Goal: Check status: Check status

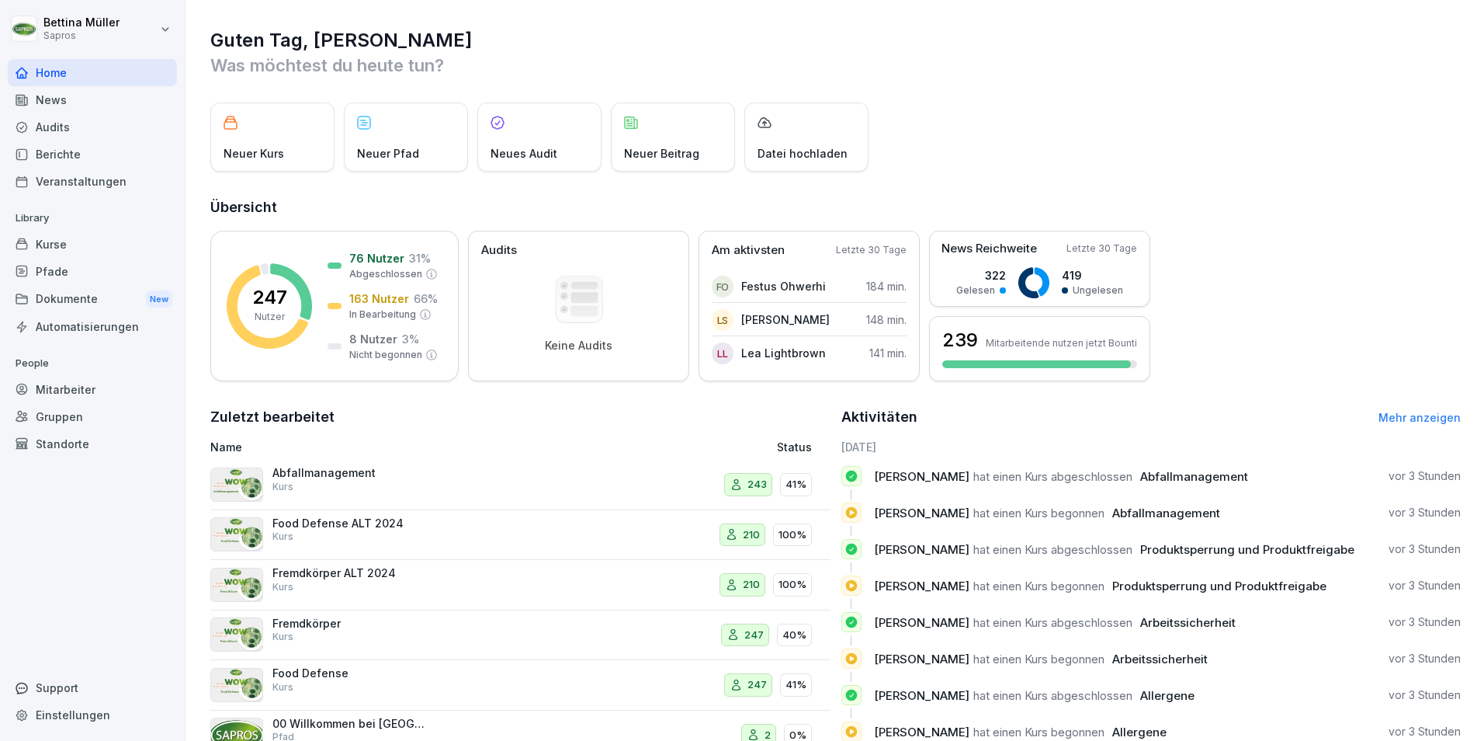
click at [91, 387] on div "Mitarbeiter" at bounding box center [92, 389] width 169 height 27
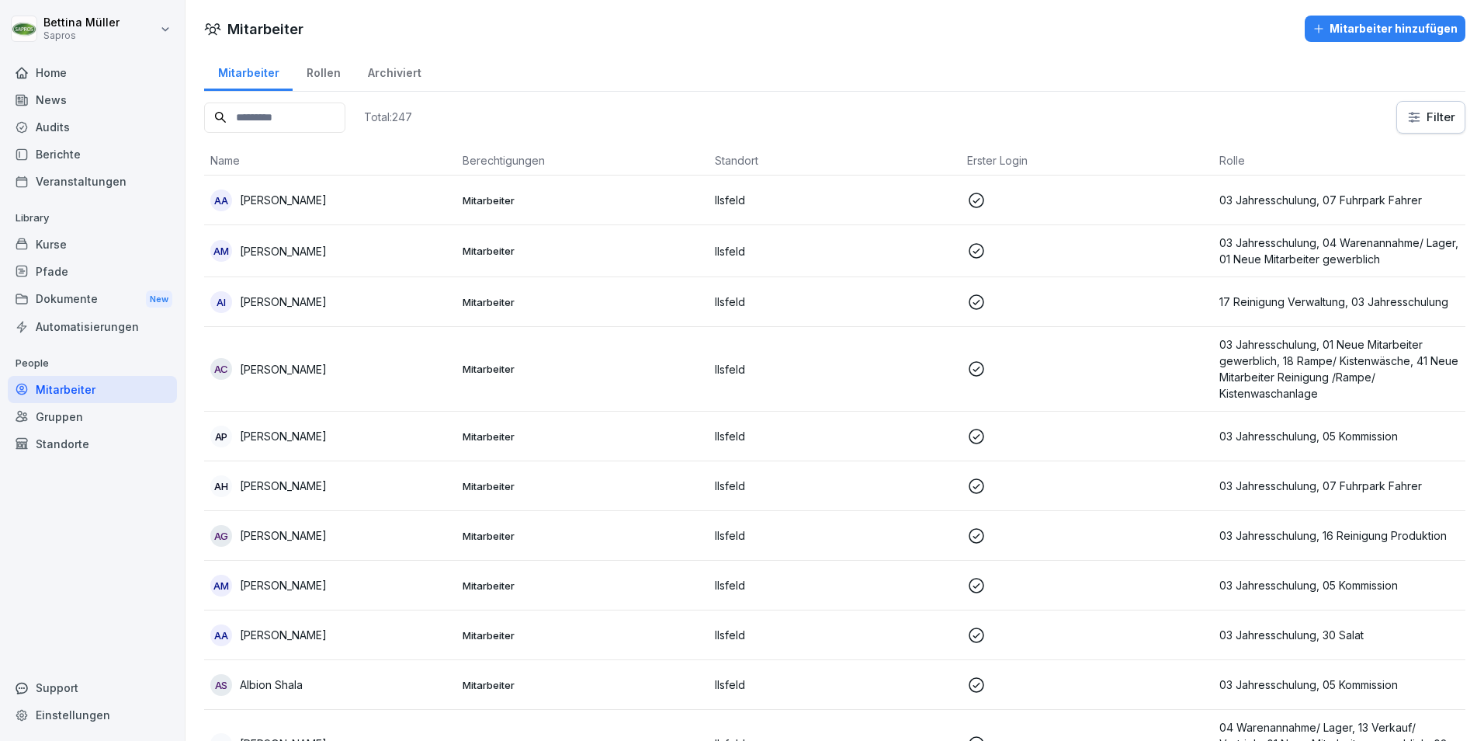
click at [272, 122] on input at bounding box center [274, 117] width 141 height 30
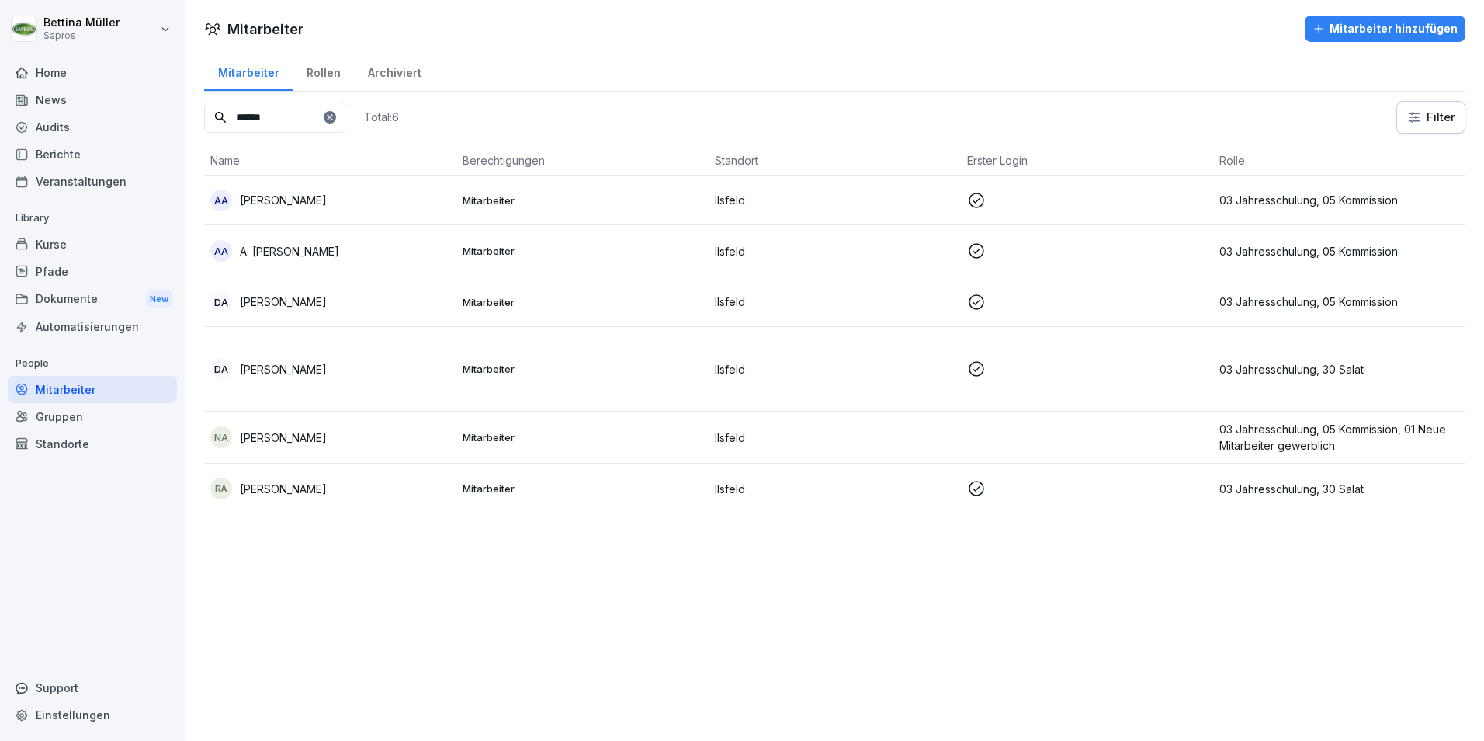
type input "******"
click at [290, 436] on p "[PERSON_NAME]" at bounding box center [283, 437] width 87 height 16
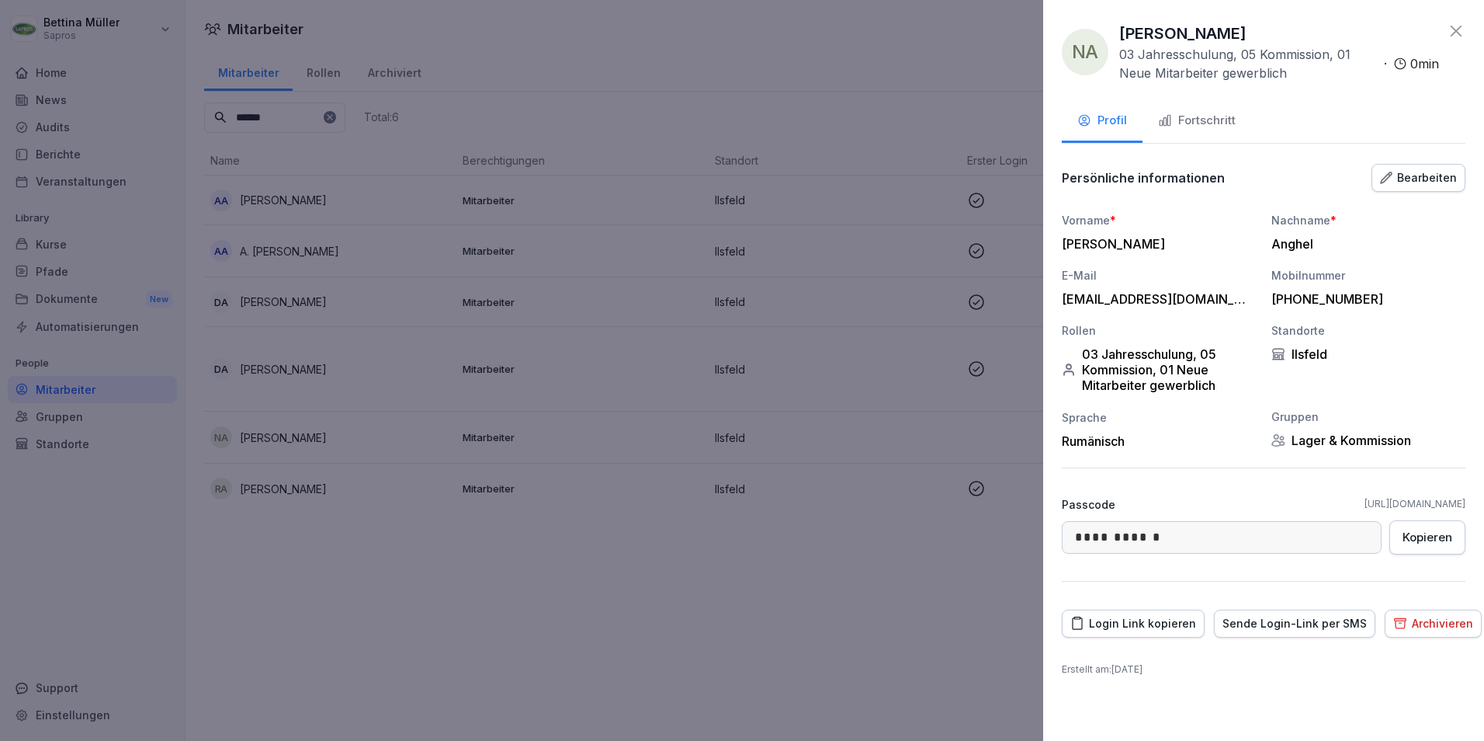
click at [1209, 118] on div "Fortschritt" at bounding box center [1197, 121] width 78 height 18
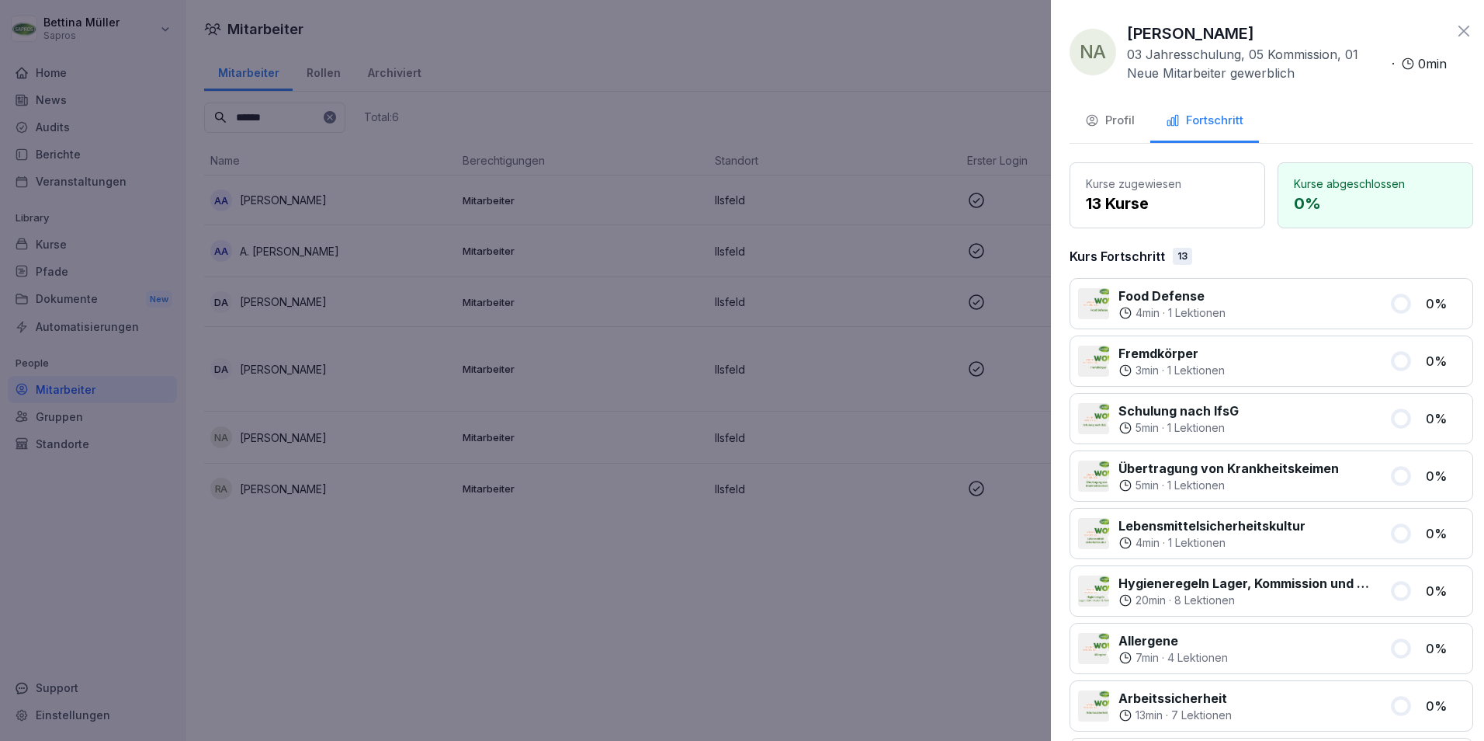
click at [546, 593] on div at bounding box center [742, 370] width 1484 height 741
